Goal: Task Accomplishment & Management: Use online tool/utility

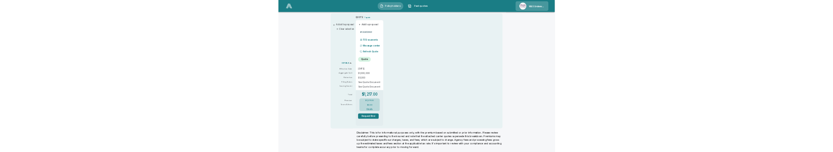
scroll to position [185, 0]
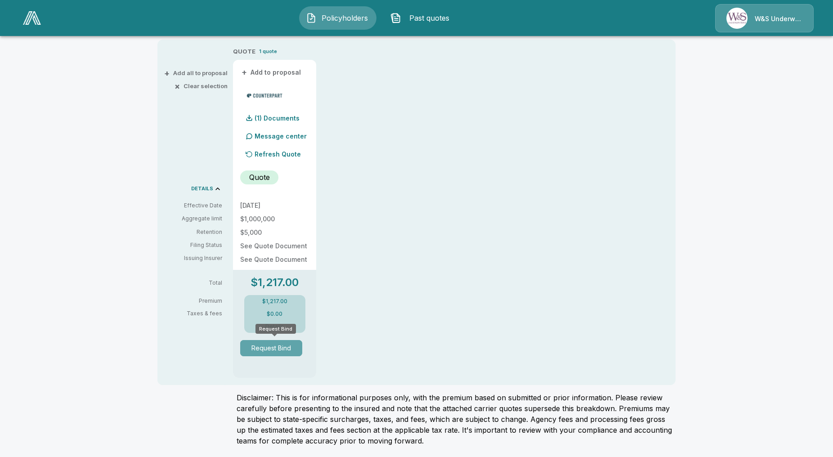
click at [278, 347] on button "Request Bind" at bounding box center [271, 348] width 62 height 16
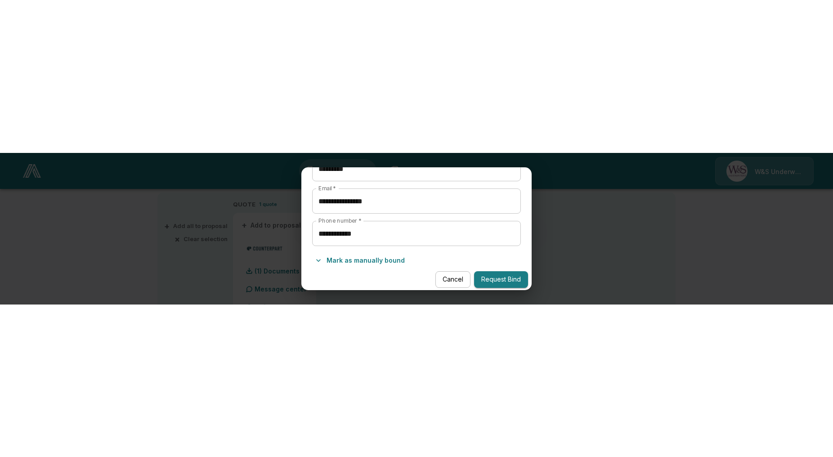
scroll to position [174, 0]
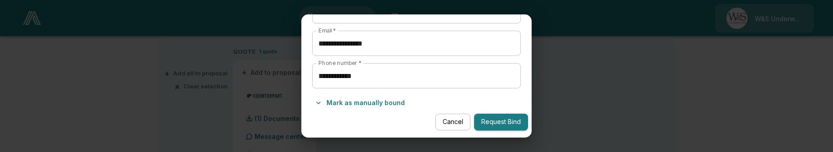
click at [486, 123] on button "Request Bind" at bounding box center [501, 121] width 54 height 17
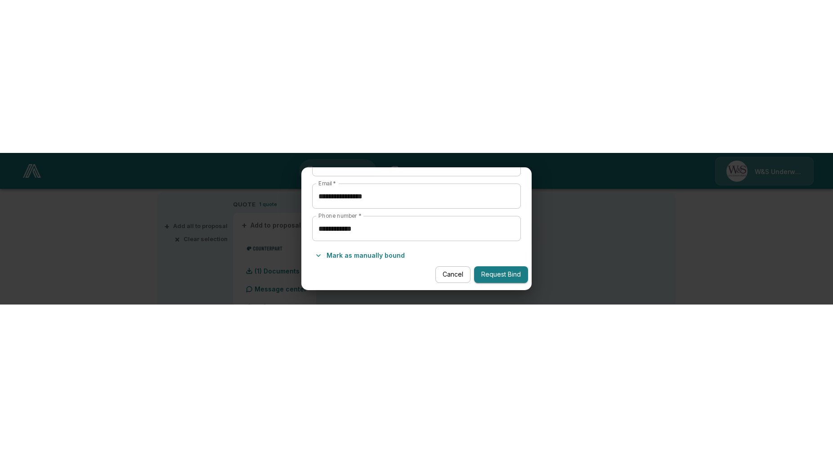
scroll to position [0, 0]
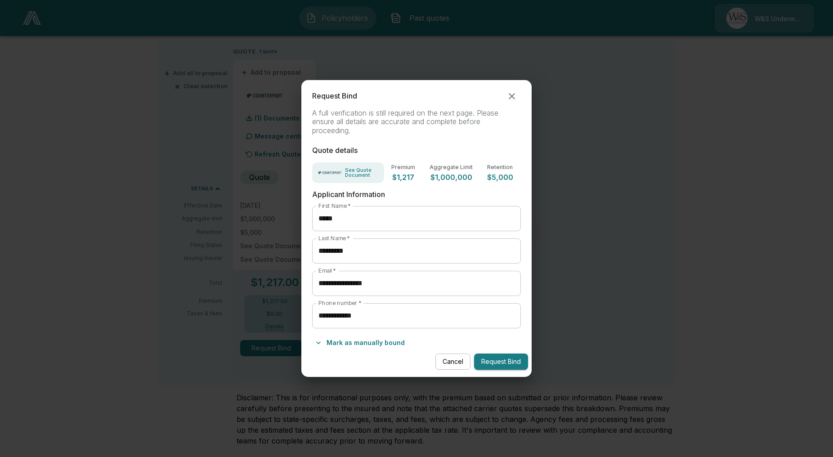
click at [697, 138] on div "**********" at bounding box center [416, 228] width 833 height 457
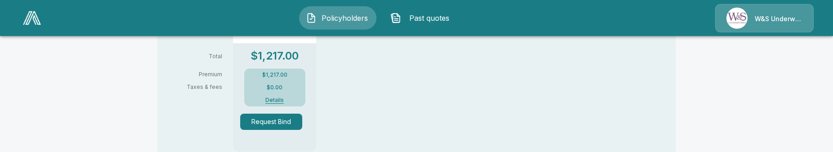
scroll to position [413, 0]
click at [286, 125] on button "Request Bind" at bounding box center [271, 120] width 62 height 16
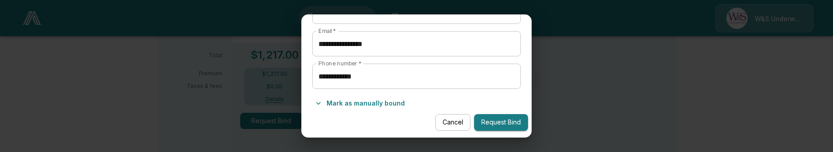
scroll to position [174, 0]
click at [508, 120] on button "Request Bind" at bounding box center [501, 121] width 54 height 17
click at [457, 124] on button "Cancel" at bounding box center [452, 121] width 35 height 17
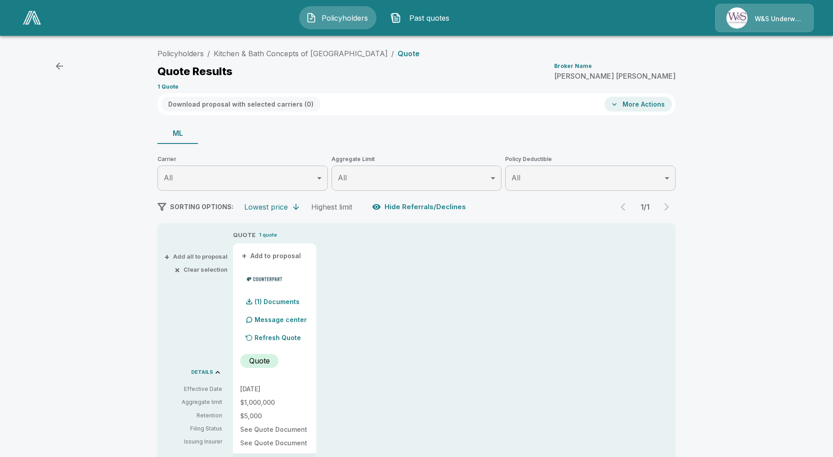
scroll to position [0, 0]
click at [429, 356] on div "QUOTE 1 quote + Add to proposal (1) Documents Message center Refresh Quote Quot…" at bounding box center [454, 397] width 442 height 331
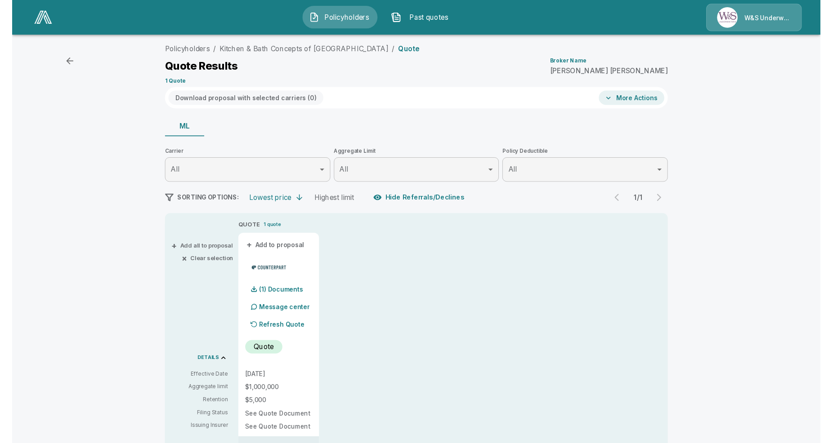
scroll to position [2, 0]
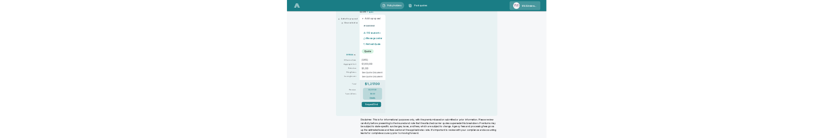
scroll to position [199, 0]
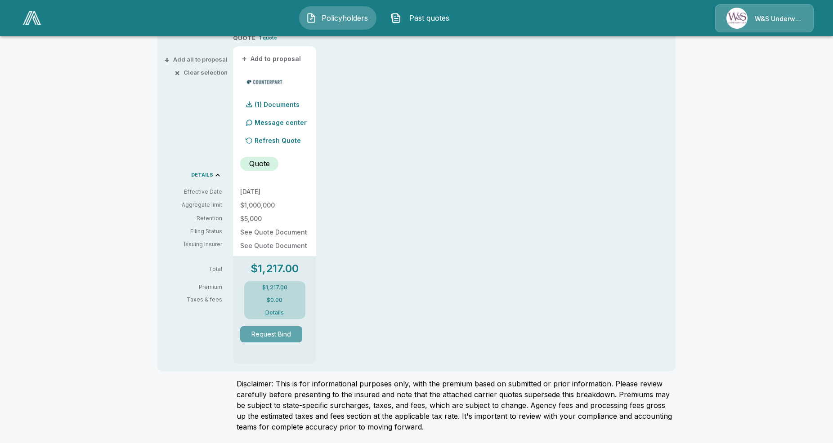
click at [291, 335] on button "Request Bind" at bounding box center [271, 334] width 62 height 16
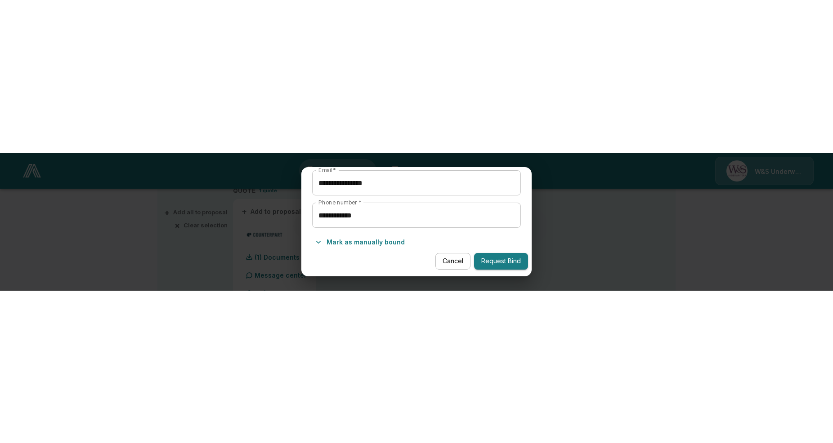
scroll to position [188, 0]
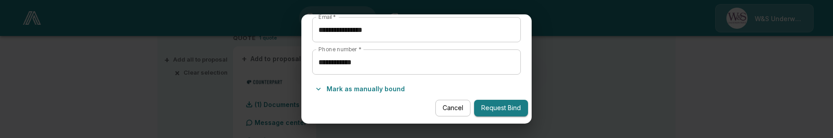
click at [499, 107] on button "Request Bind" at bounding box center [501, 108] width 54 height 17
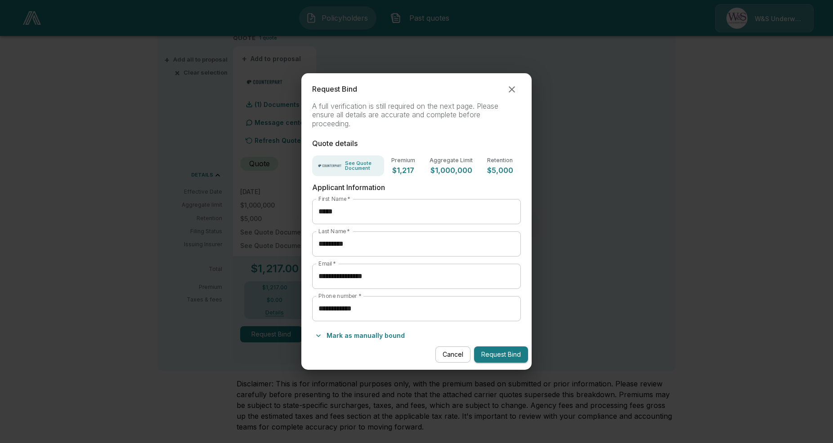
scroll to position [0, 0]
click at [649, 188] on div "**********" at bounding box center [416, 221] width 833 height 443
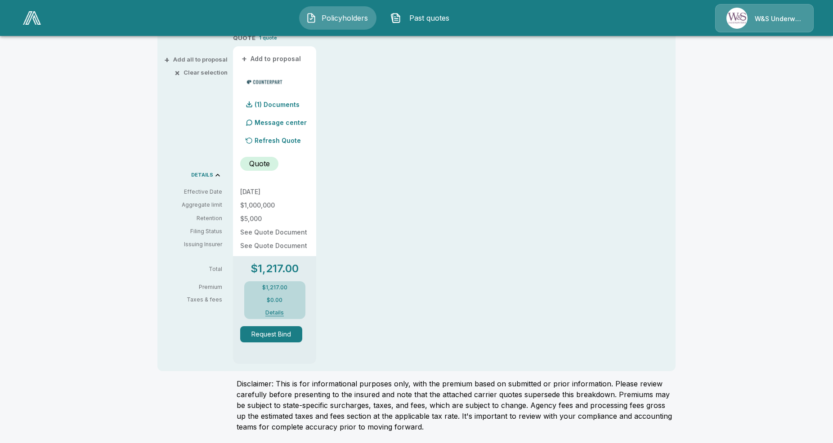
click at [568, 242] on div "QUOTE 1 quote + Add to proposal (1) Documents Message center Refresh Quote Quot…" at bounding box center [454, 198] width 442 height 331
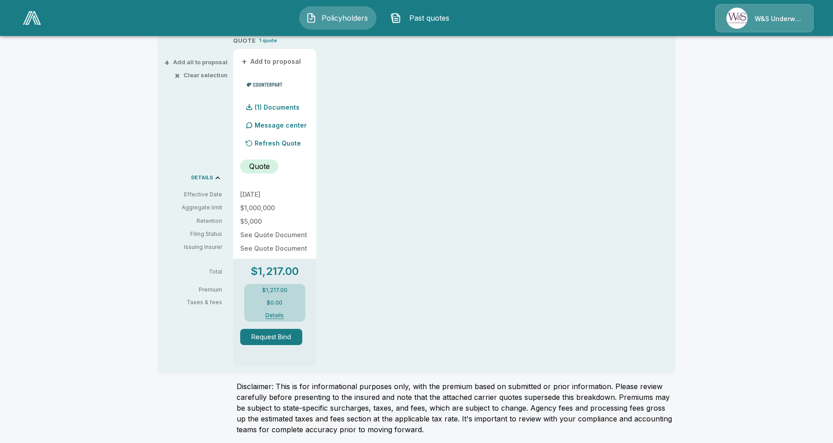
scroll to position [199, 0]
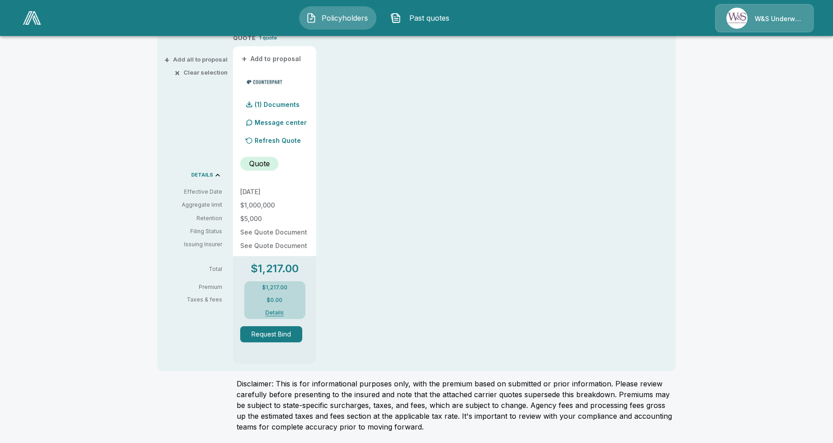
click at [141, 233] on div "Policyholders / Kitchen & Bath Concepts of Pittsburgh / Quote Quote Results Bro…" at bounding box center [416, 143] width 833 height 599
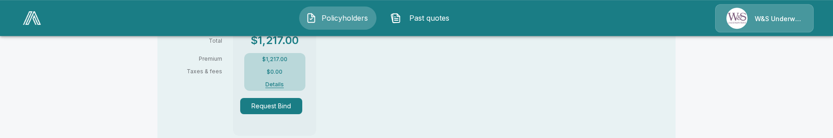
scroll to position [428, 0]
click at [276, 107] on button "Request Bind" at bounding box center [271, 105] width 62 height 16
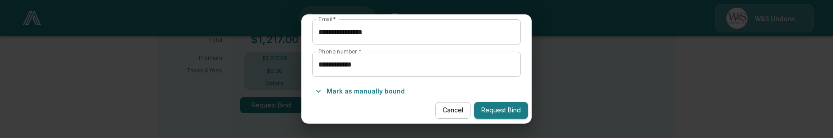
scroll to position [188, 0]
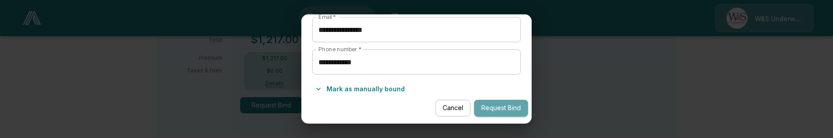
click at [496, 113] on button "Request Bind" at bounding box center [501, 108] width 54 height 17
